Goal: Task Accomplishment & Management: Use online tool/utility

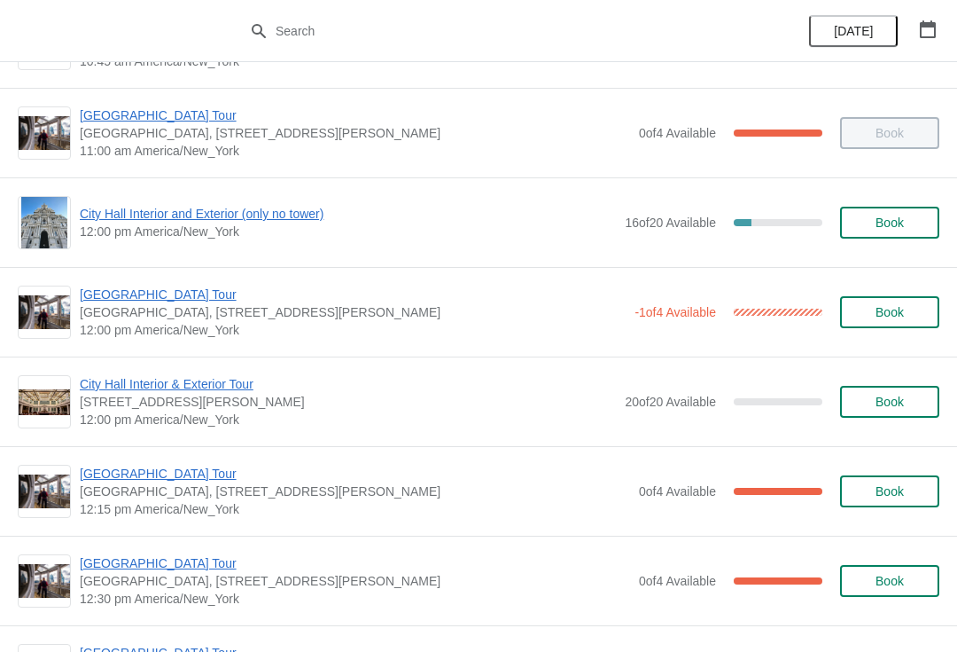
scroll to position [636, 0]
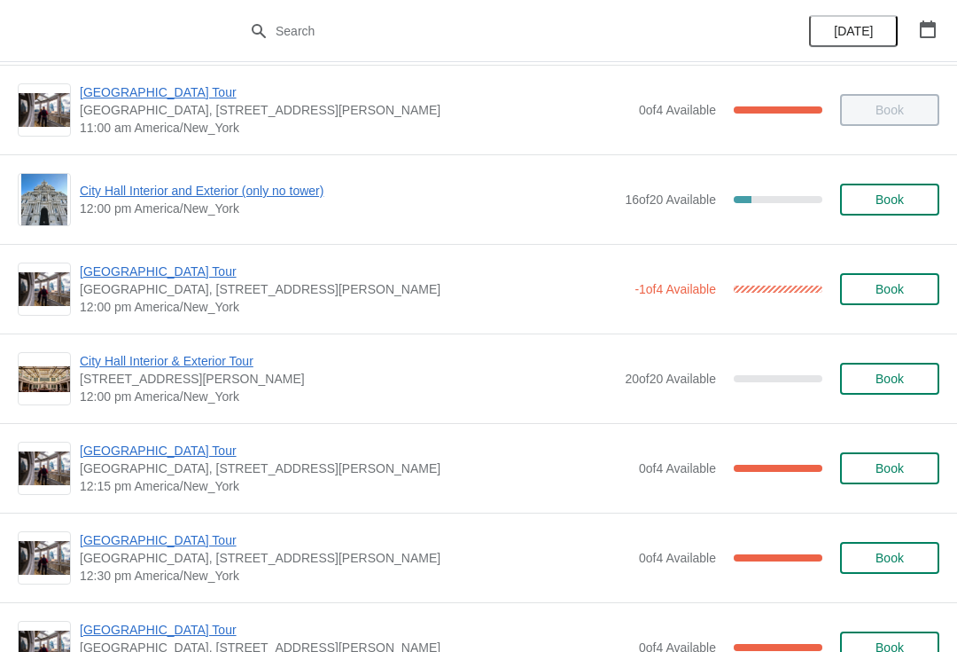
click at [194, 441] on span "[GEOGRAPHIC_DATA] Tour" at bounding box center [355, 450] width 551 height 18
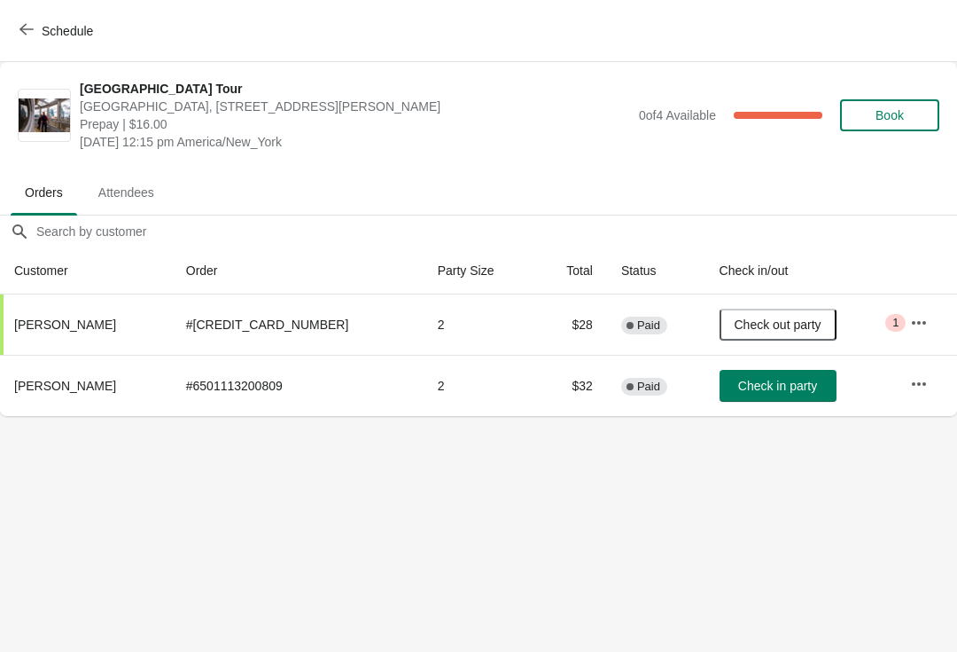
click at [27, 42] on button "Schedule" at bounding box center [58, 31] width 98 height 32
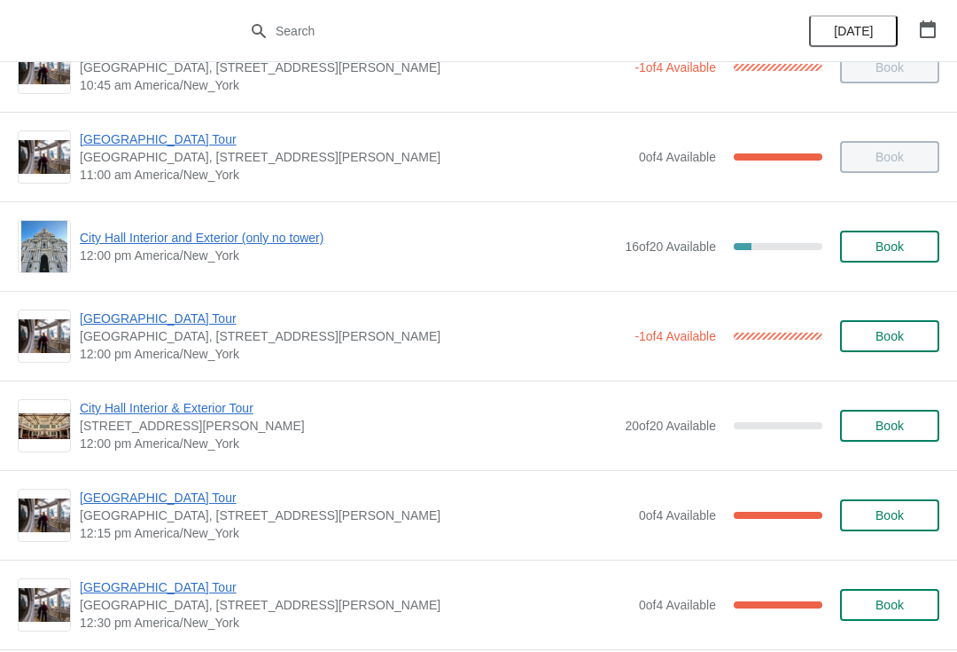
scroll to position [633, 0]
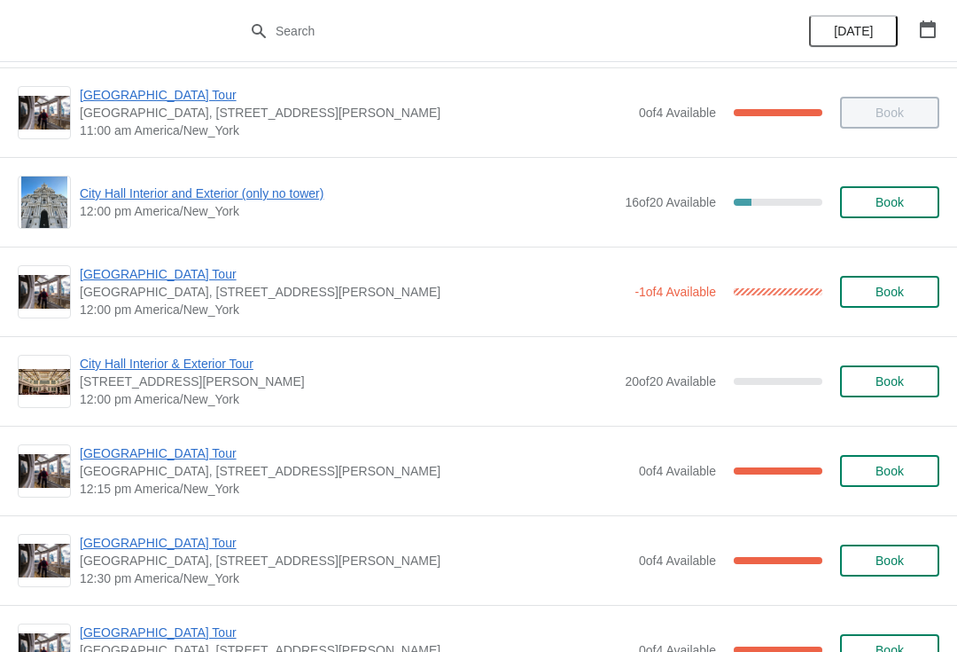
click at [133, 540] on span "[GEOGRAPHIC_DATA] Tour" at bounding box center [355, 543] width 551 height 18
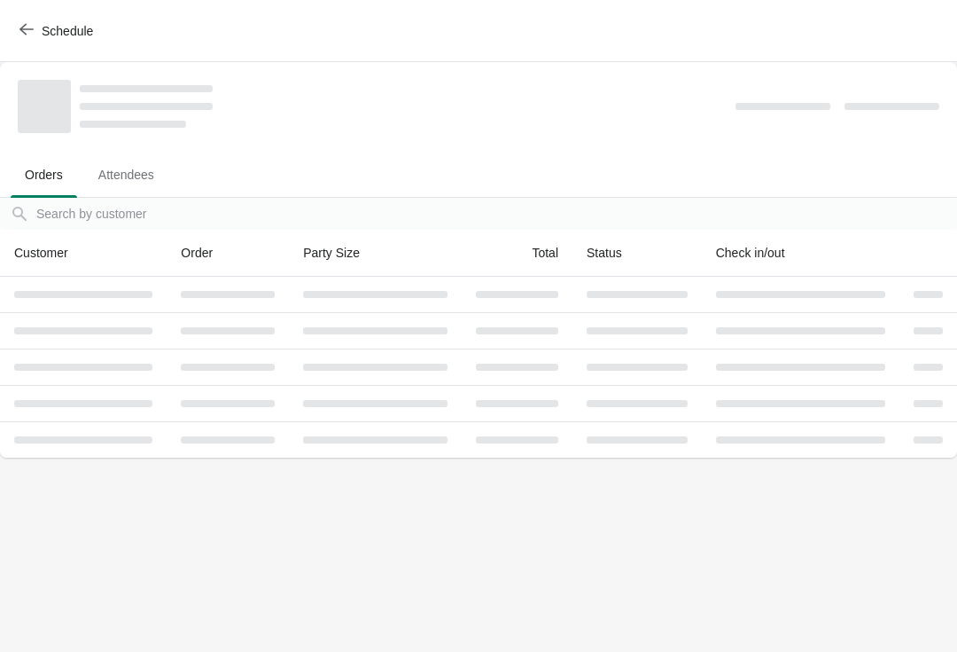
scroll to position [0, 0]
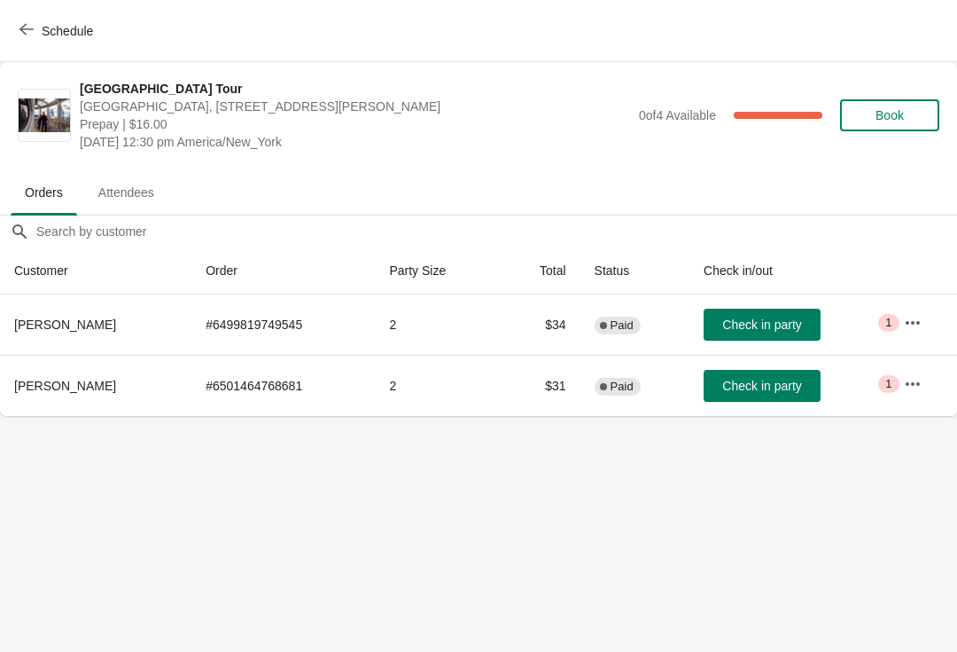
click at [38, 40] on button "Schedule" at bounding box center [58, 31] width 98 height 32
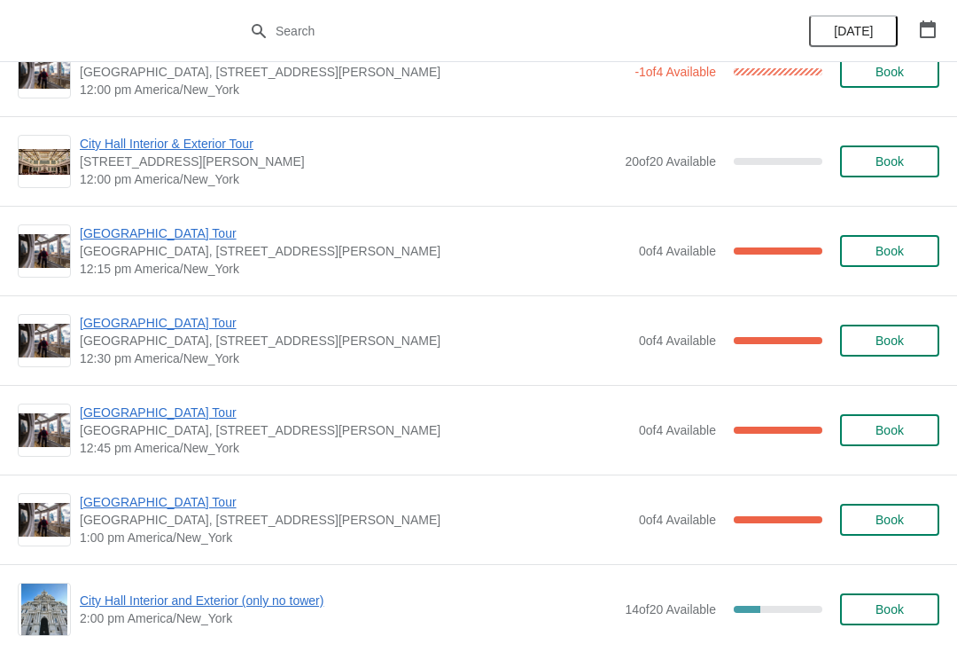
scroll to position [879, 0]
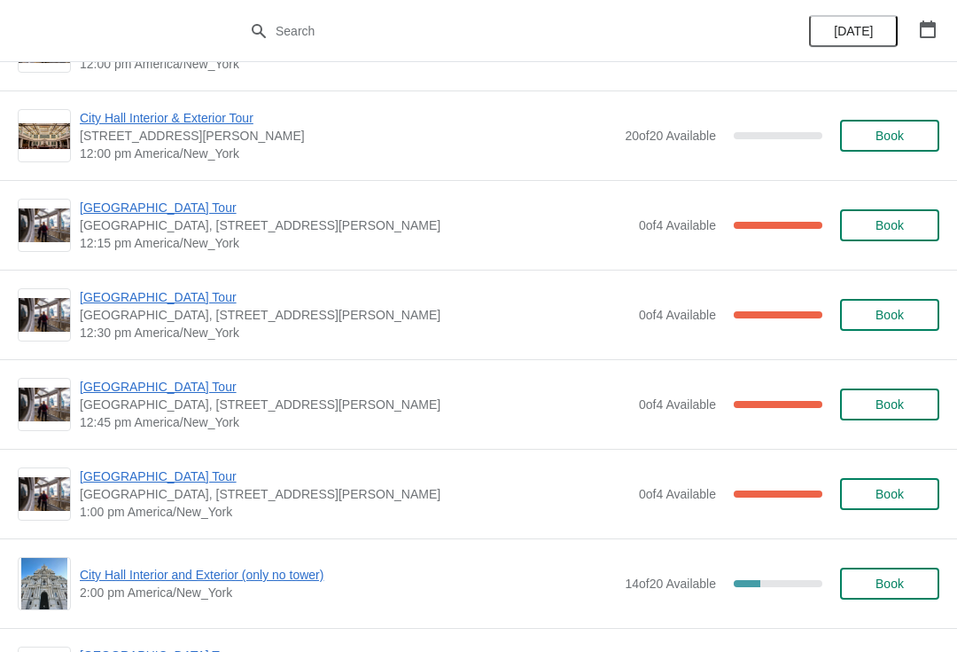
click at [178, 385] on span "[GEOGRAPHIC_DATA] Tour" at bounding box center [355, 387] width 551 height 18
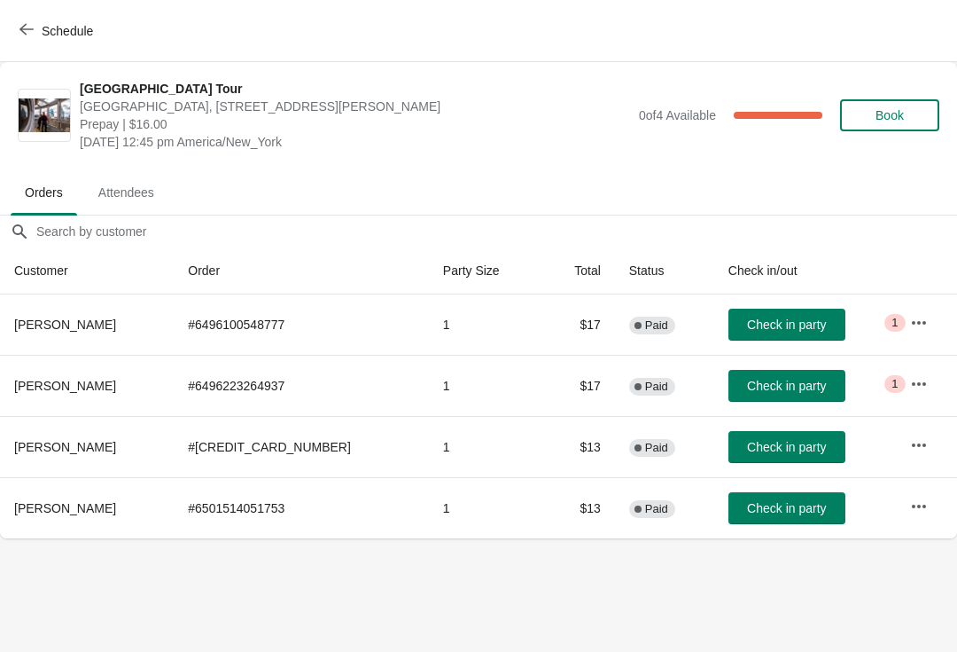
click at [27, 26] on icon "button" at bounding box center [27, 29] width 14 height 14
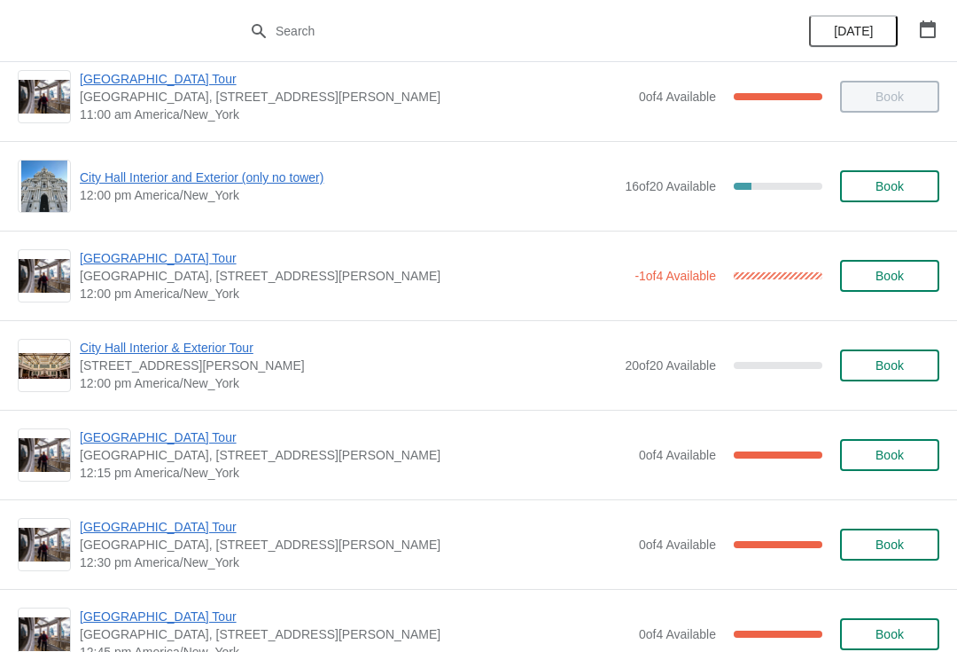
scroll to position [660, 0]
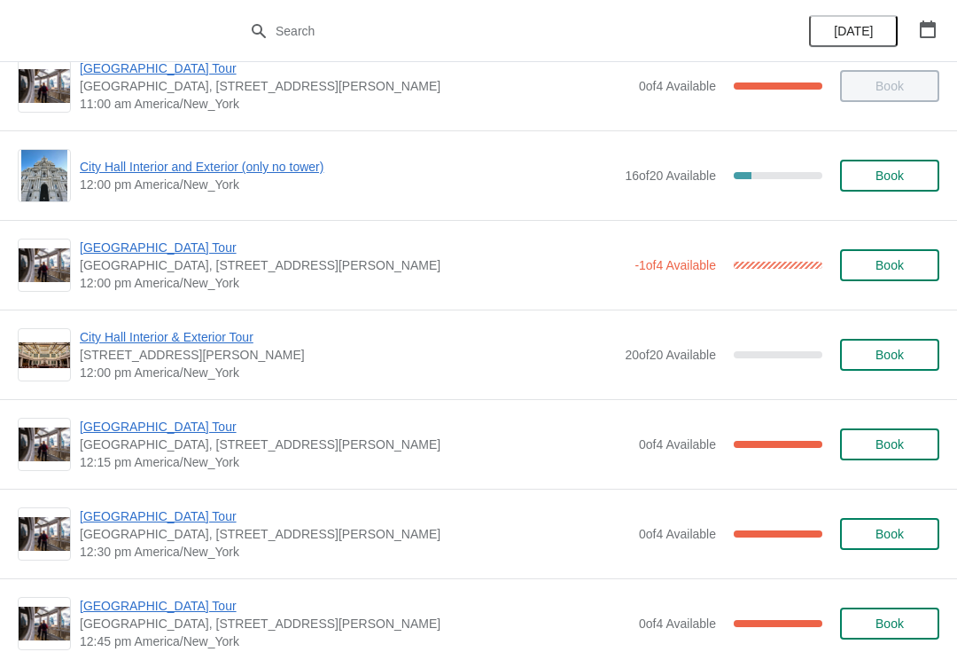
click at [185, 433] on span "[GEOGRAPHIC_DATA] Tour" at bounding box center [355, 427] width 551 height 18
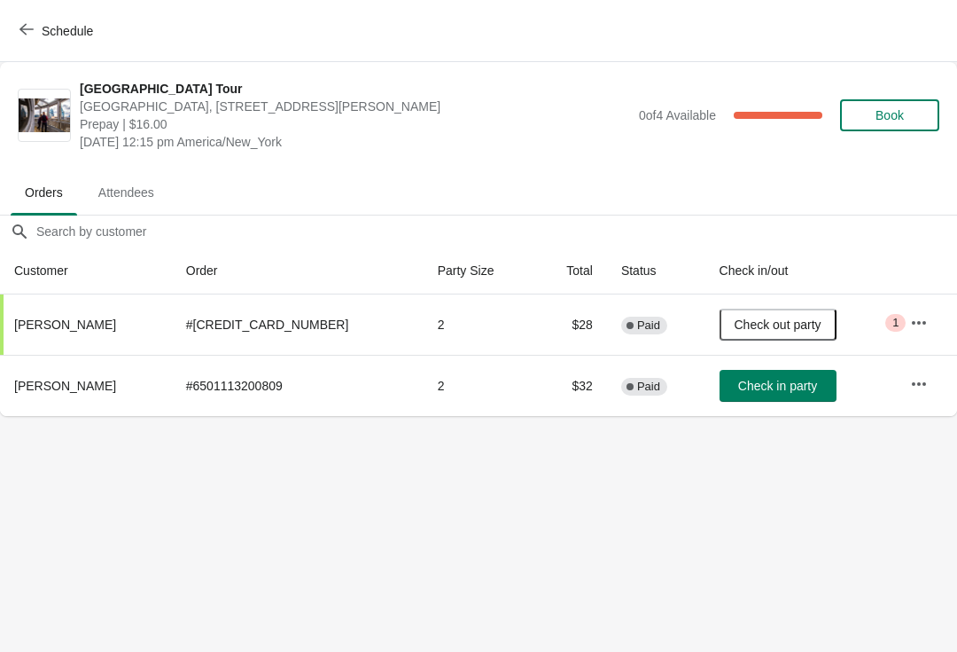
scroll to position [0, 0]
click at [769, 388] on span "Check in party" at bounding box center [777, 386] width 79 height 14
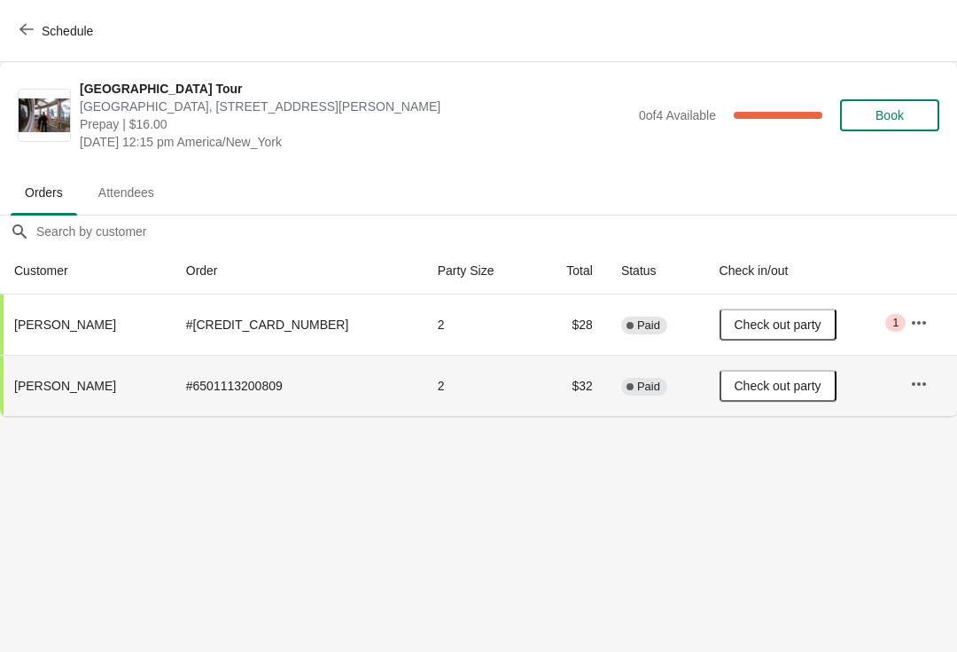
click at [24, 26] on icon "button" at bounding box center [27, 30] width 14 height 12
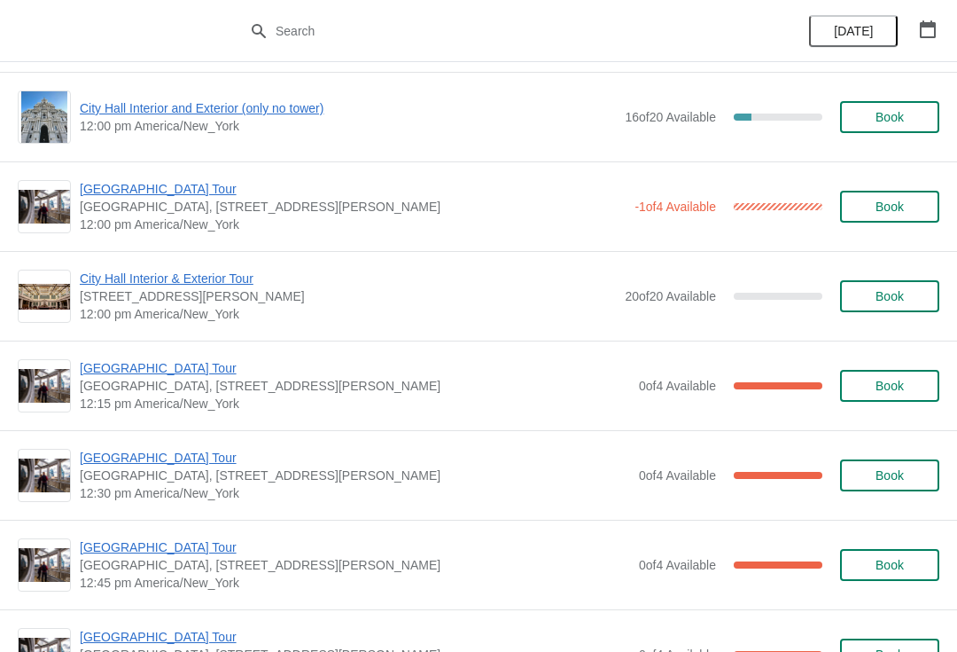
scroll to position [720, 0]
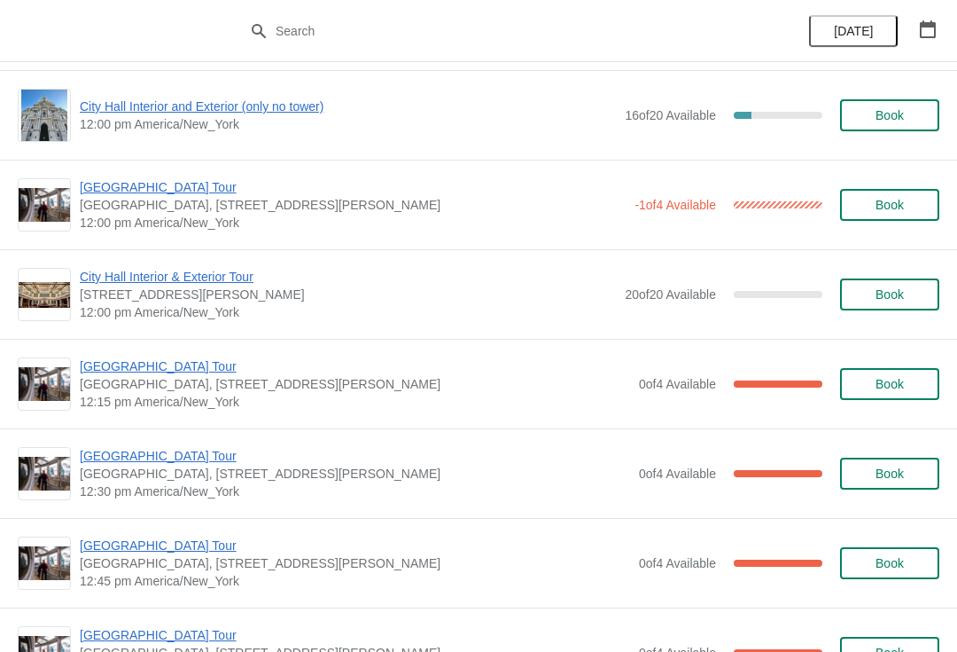
click at [192, 461] on span "[GEOGRAPHIC_DATA] Tour" at bounding box center [355, 456] width 551 height 18
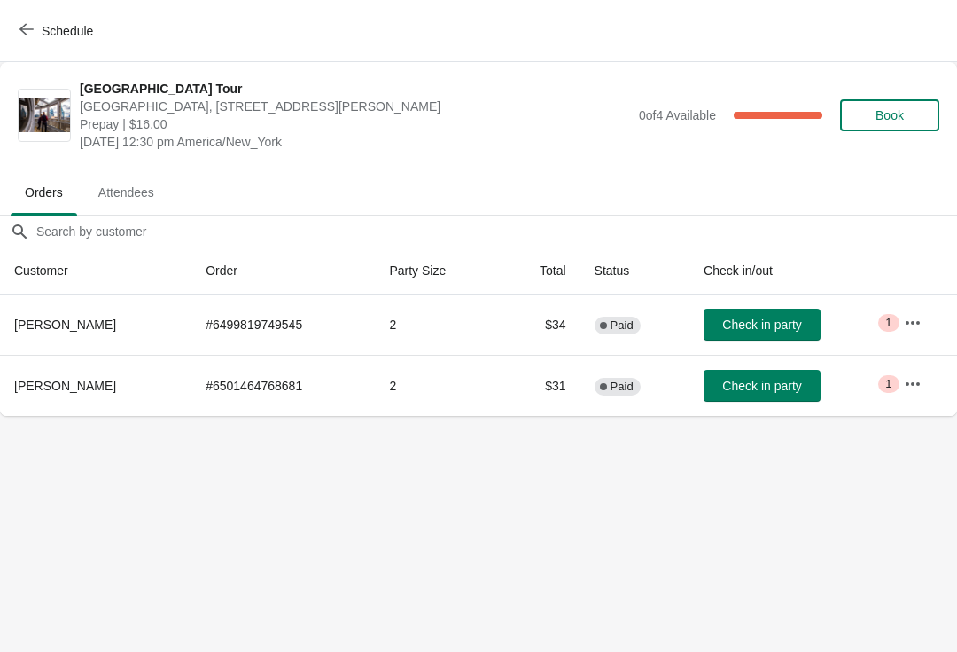
scroll to position [0, 0]
click at [777, 388] on span "Check in party" at bounding box center [761, 386] width 79 height 14
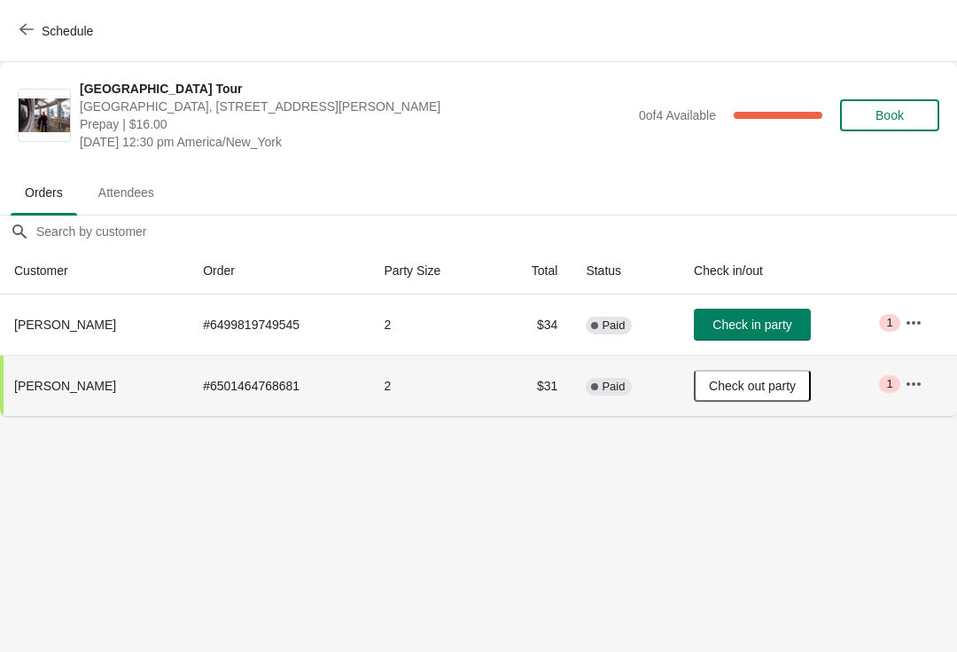
click at [40, 25] on span "Schedule" at bounding box center [58, 30] width 70 height 17
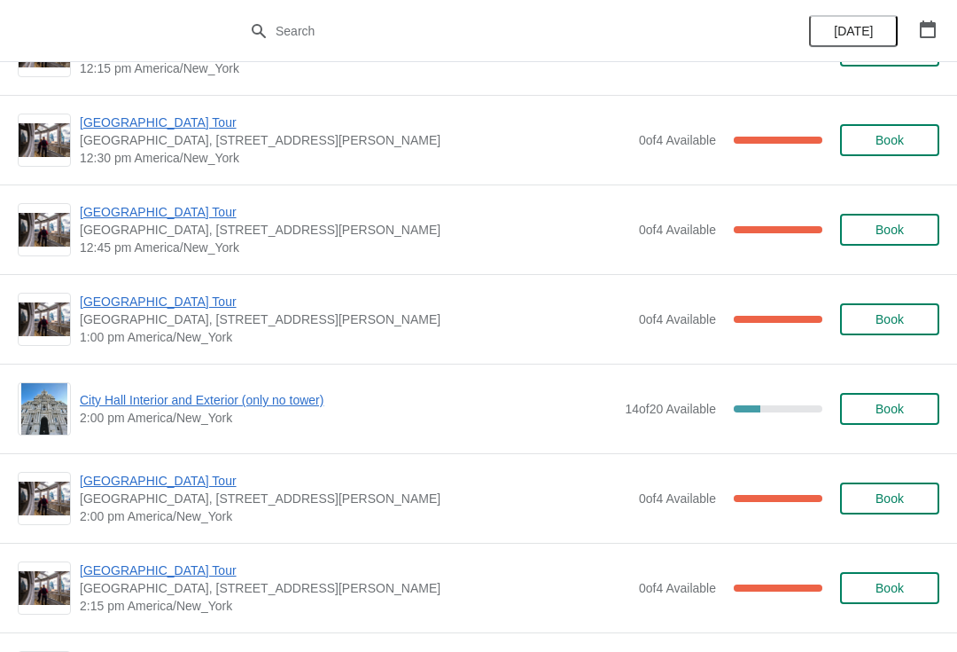
scroll to position [1051, 0]
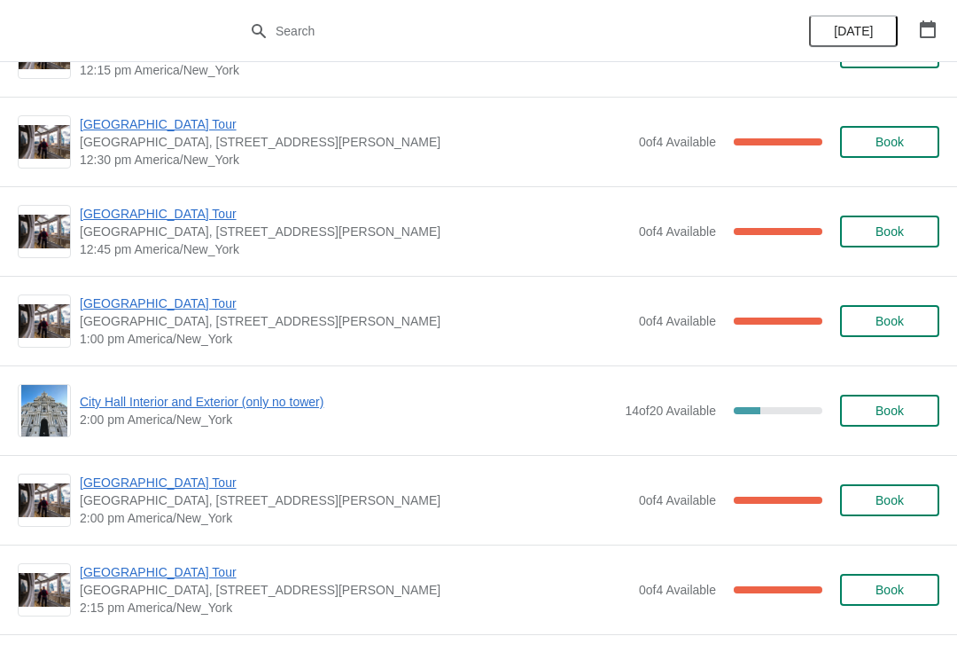
click at [174, 306] on span "[GEOGRAPHIC_DATA] Tour" at bounding box center [355, 303] width 551 height 18
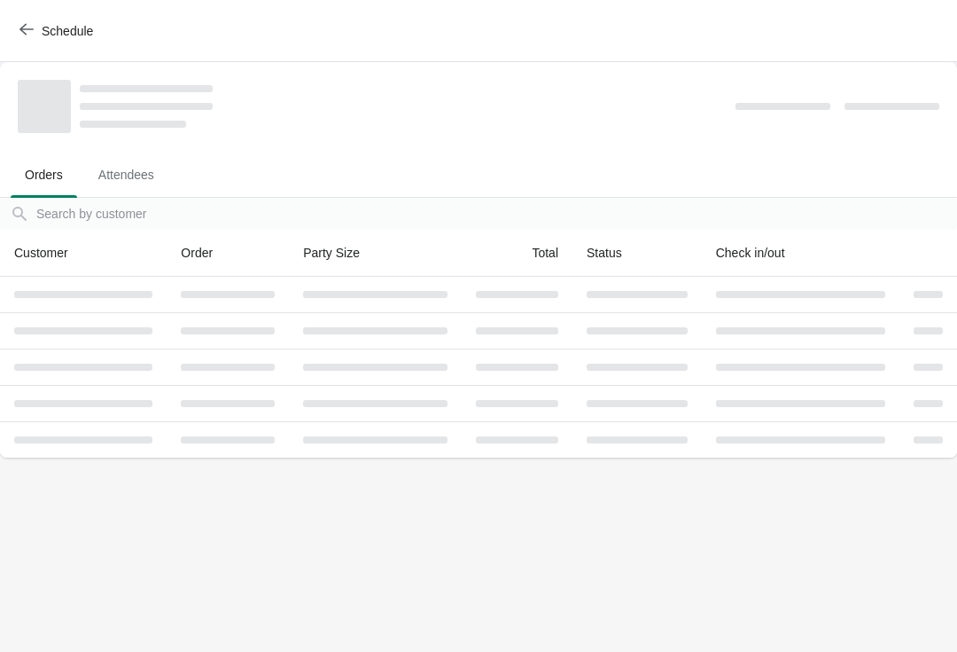
scroll to position [0, 0]
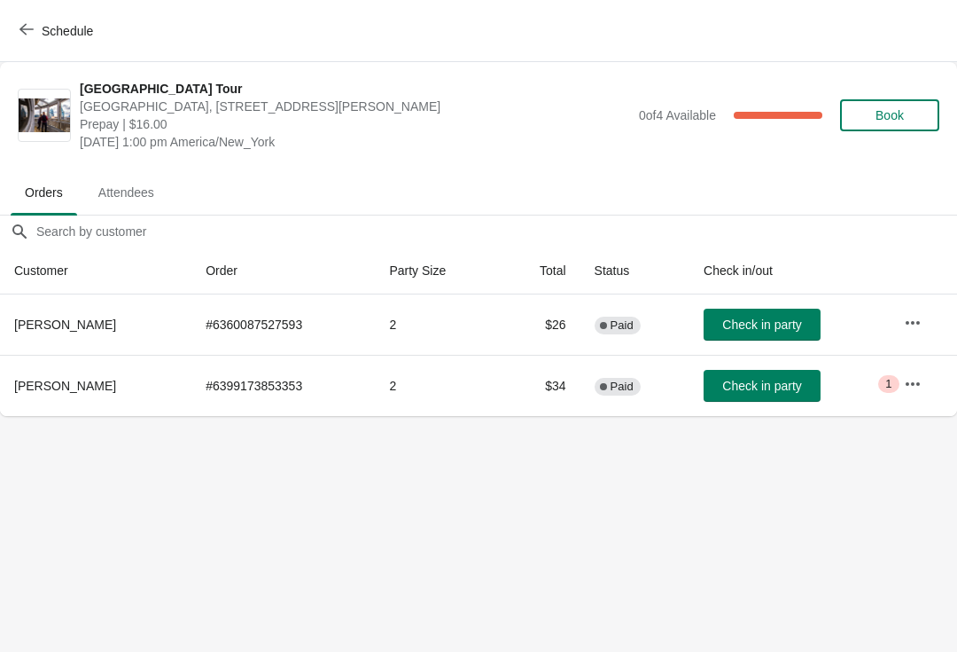
click at [779, 331] on span "Check in party" at bounding box center [761, 324] width 79 height 14
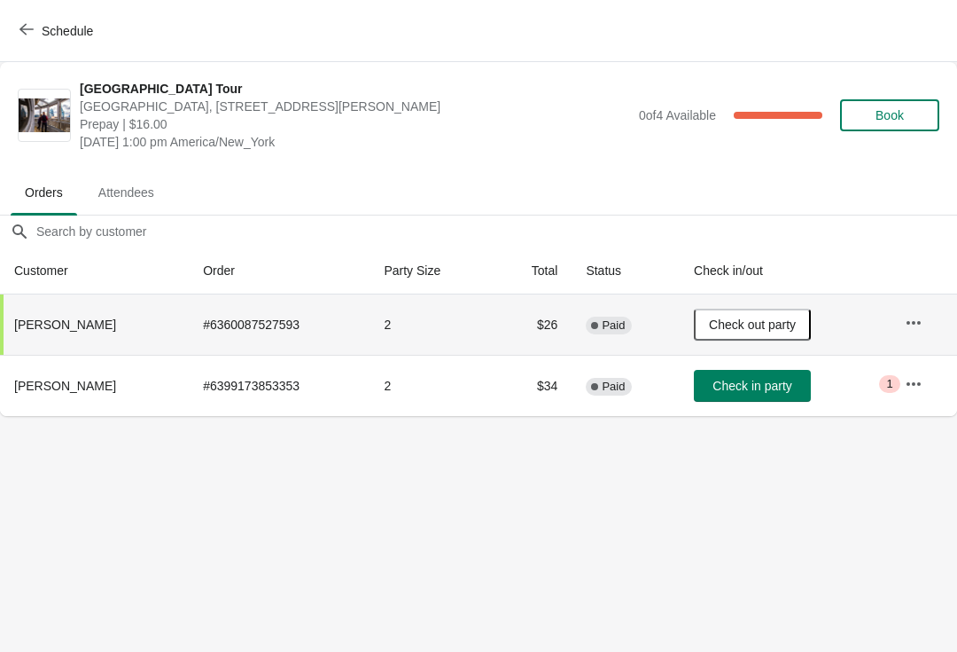
click at [30, 25] on icon "button" at bounding box center [27, 29] width 14 height 14
